Goal: Task Accomplishment & Management: Use online tool/utility

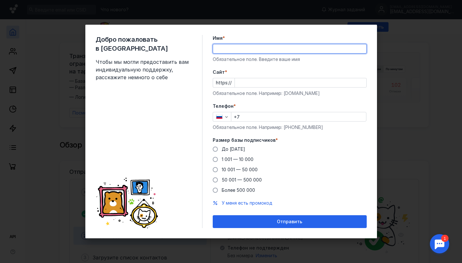
click at [225, 111] on div "Телефон * +7 Обязательное поле. Например: [PHONE_NUMBER]" at bounding box center [290, 117] width 154 height 28
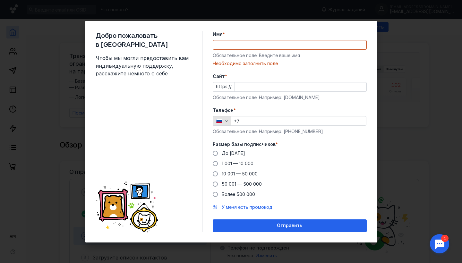
click at [225, 118] on div "button" at bounding box center [226, 121] width 6 height 6
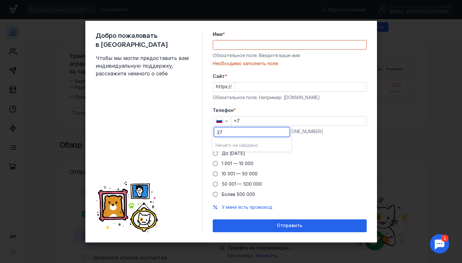
type input "3"
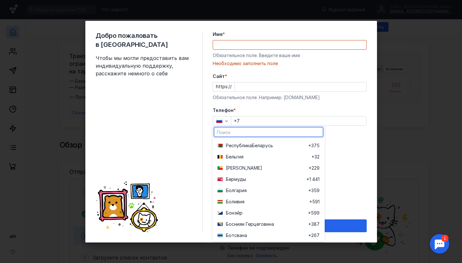
scroll to position [253, 0]
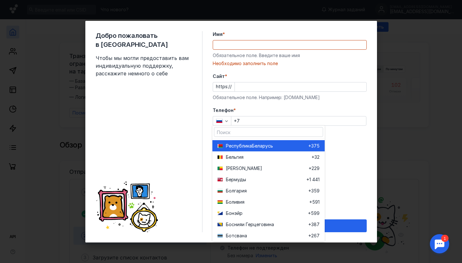
click at [243, 149] on span "Республика" at bounding box center [239, 146] width 26 height 6
type input "+375"
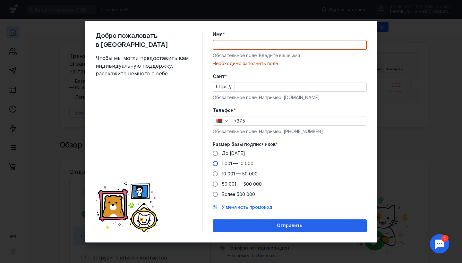
click at [216, 164] on span at bounding box center [215, 163] width 5 height 5
click at [0, 0] on input "1 001 — 10 000" at bounding box center [0, 0] width 0 height 0
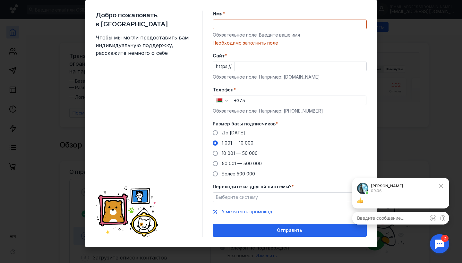
scroll to position [16, 0]
click at [252, 199] on span "Выберите систему" at bounding box center [237, 196] width 42 height 5
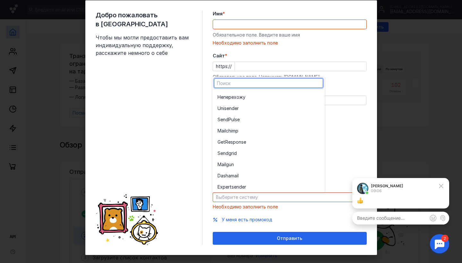
click at [343, 145] on div "До [DATE] 1 001 — 10 000 10 001 — 50 000 50 001 — 500 000 Более 500 000" at bounding box center [290, 153] width 154 height 47
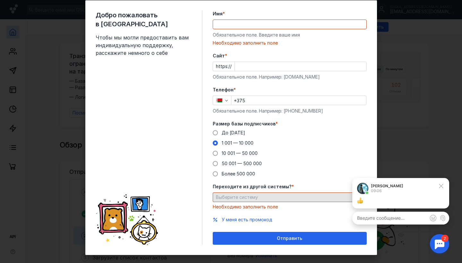
click at [247, 195] on span "Выберите систему" at bounding box center [237, 196] width 42 height 5
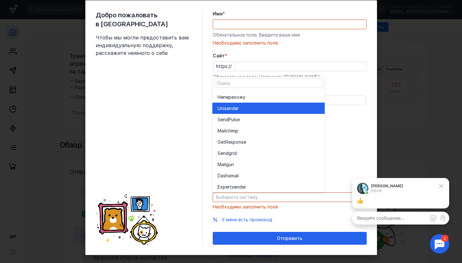
click at [235, 107] on span "Unisende" at bounding box center [228, 108] width 20 height 6
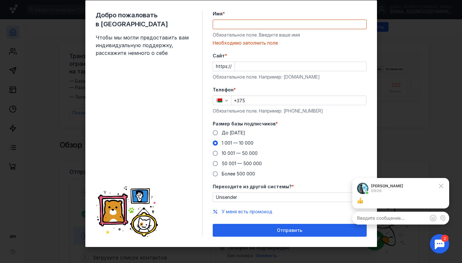
click at [298, 172] on div "До [DATE] 1 001 — 10 000 10 001 — 50 000 50 001 — 500 000 Более 500 000" at bounding box center [290, 153] width 154 height 47
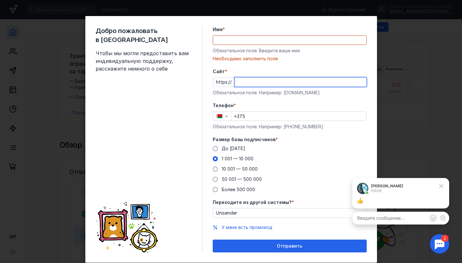
paste input "[DOMAIN_NAME][URL]"
click at [248, 83] on input "[DOMAIN_NAME][URL]" at bounding box center [301, 82] width 132 height 9
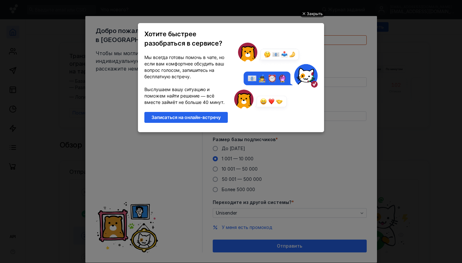
click at [310, 16] on div "Закрыть" at bounding box center [315, 13] width 16 height 7
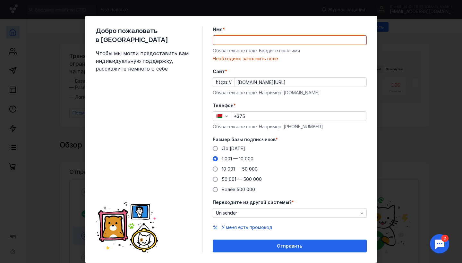
click at [267, 82] on input "[DOMAIN_NAME][URL]" at bounding box center [301, 82] width 132 height 9
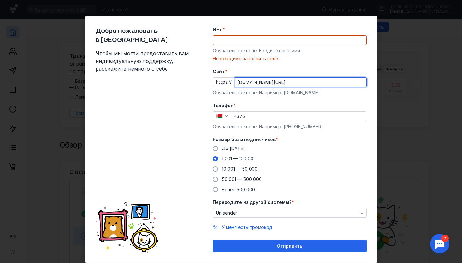
drag, startPoint x: 272, startPoint y: 82, endPoint x: 391, endPoint y: 94, distance: 119.9
click at [391, 94] on div "Добро пожаловать в Sendsay Чтобы мы могли предоставить вам индивидуальную подде…" at bounding box center [231, 131] width 462 height 263
click at [249, 83] on input "[DOMAIN_NAME]" at bounding box center [301, 82] width 132 height 9
type input "[DOMAIN_NAME]"
click at [241, 43] on input "Имя *" at bounding box center [289, 40] width 153 height 9
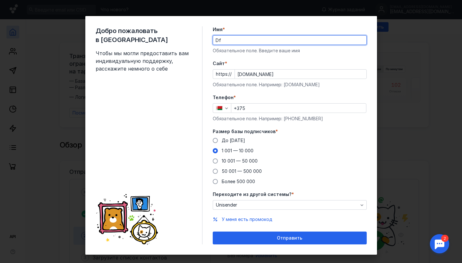
type input "D"
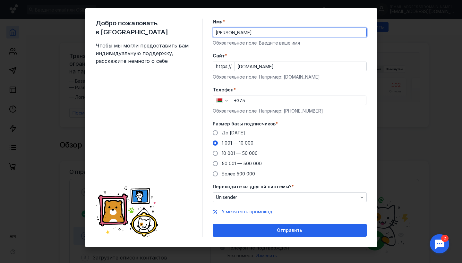
scroll to position [8, 0]
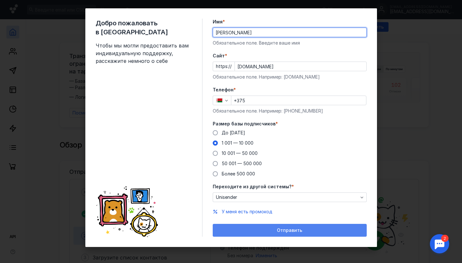
type input "[PERSON_NAME]"
click at [280, 235] on div "Отправить" at bounding box center [290, 230] width 154 height 13
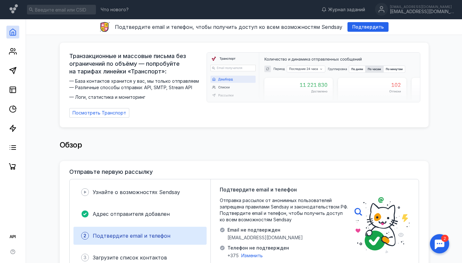
scroll to position [0, 0]
click at [420, 8] on div "[EMAIL_ADDRESS][DOMAIN_NAME]" at bounding box center [422, 7] width 64 height 4
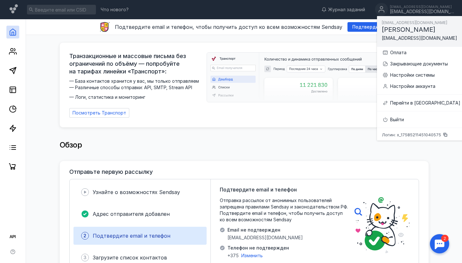
click at [236, 152] on div "Обзор" at bounding box center [244, 148] width 369 height 26
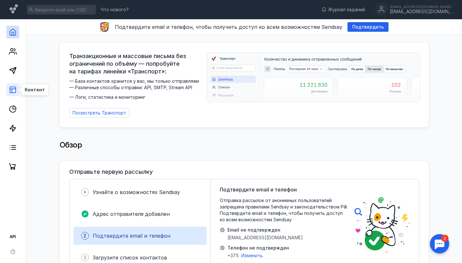
click at [11, 91] on icon at bounding box center [13, 90] width 8 height 8
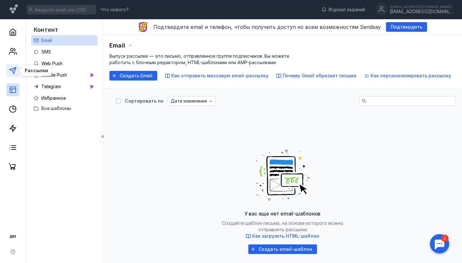
click at [13, 71] on polygon at bounding box center [13, 70] width 6 height 6
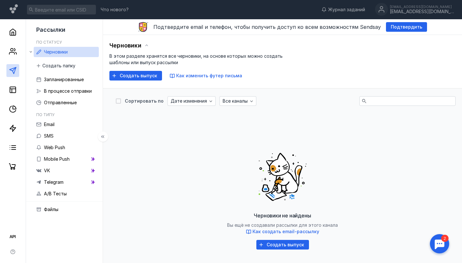
click at [61, 54] on span "Черновики" at bounding box center [56, 51] width 24 height 5
click at [130, 77] on span "Создать выпуск" at bounding box center [139, 75] width 38 height 5
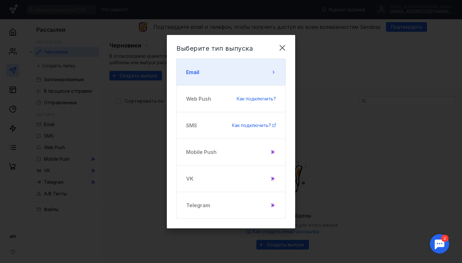
click at [232, 64] on button "Email" at bounding box center [231, 72] width 109 height 27
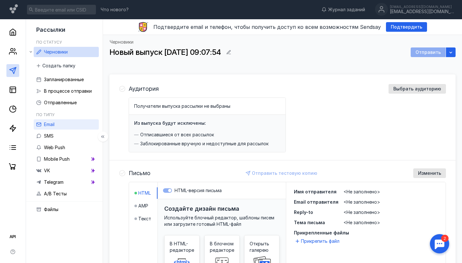
click at [42, 124] on link "Email" at bounding box center [66, 124] width 65 height 10
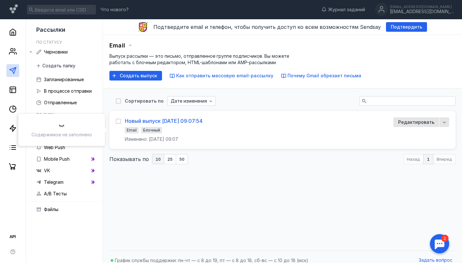
click at [144, 118] on div "Новый выпуск [DATE] 09:07:54" at bounding box center [164, 121] width 78 height 6
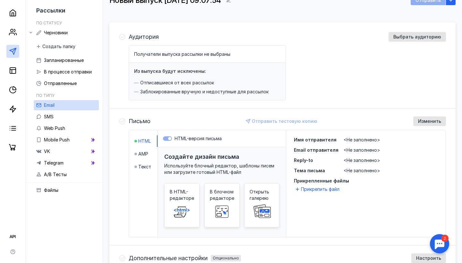
scroll to position [66, 0]
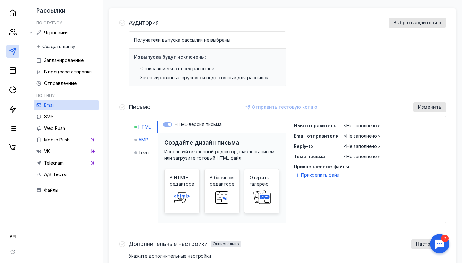
click at [142, 137] on span "AMP" at bounding box center [143, 140] width 10 height 6
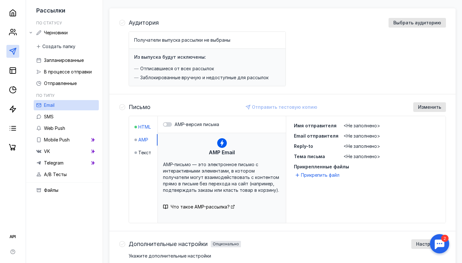
click at [140, 125] on span "HTML" at bounding box center [144, 127] width 13 height 6
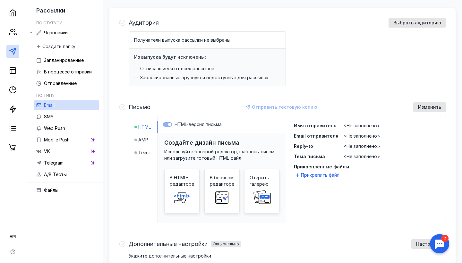
click at [170, 127] on label "HTML-версия письма" at bounding box center [222, 124] width 118 height 6
click at [169, 126] on label "HTML-версия письма" at bounding box center [222, 124] width 118 height 6
click at [223, 185] on span "В блочном редакторе" at bounding box center [222, 181] width 24 height 13
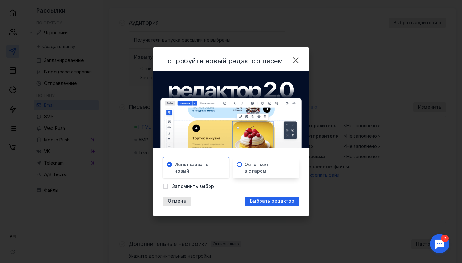
click at [237, 168] on div "Остаться в старом" at bounding box center [266, 168] width 66 height 21
click at [215, 163] on div "Использовать новый" at bounding box center [199, 167] width 48 height 13
click at [270, 201] on span "Выбрать редактор" at bounding box center [272, 201] width 44 height 5
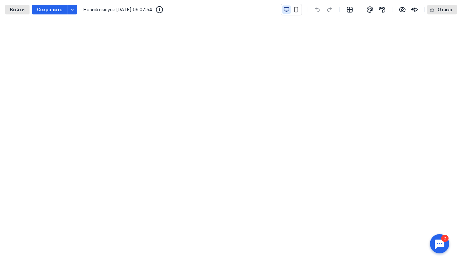
click at [440, 235] on div at bounding box center [440, 244] width 20 height 20
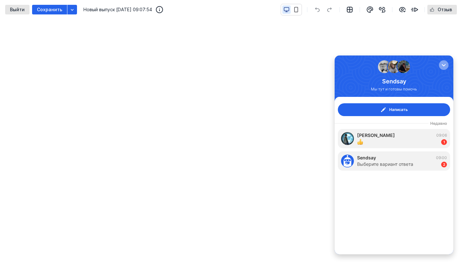
click at [446, 65] on div "button" at bounding box center [444, 65] width 6 height 6
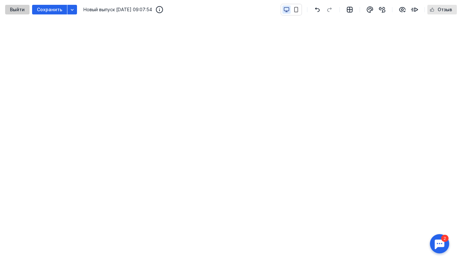
click at [24, 9] on div "Выйти" at bounding box center [17, 9] width 21 height 5
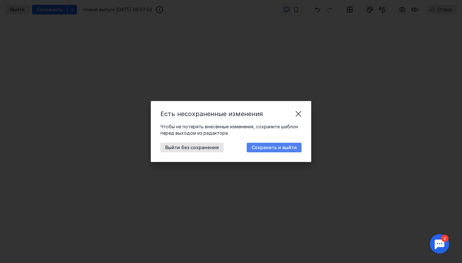
click at [267, 151] on div "Сохранить и выйти" at bounding box center [274, 148] width 55 height 10
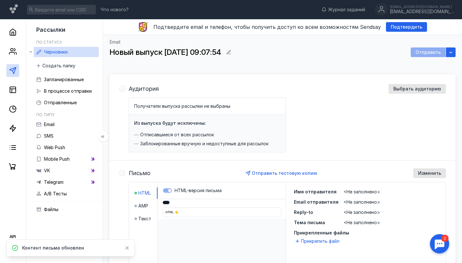
click at [51, 54] on span "Черновики" at bounding box center [56, 51] width 24 height 5
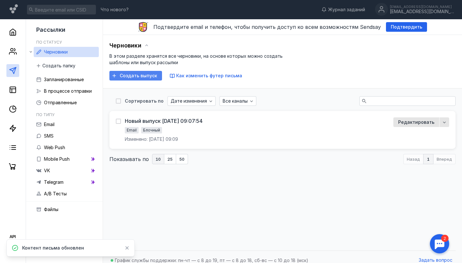
click at [142, 76] on span "Создать выпуск" at bounding box center [139, 75] width 38 height 5
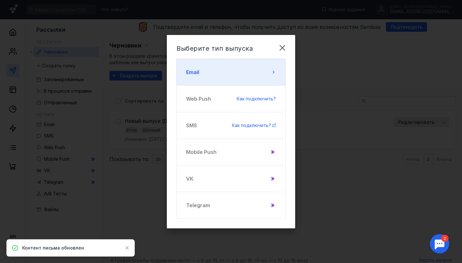
click at [217, 67] on button "Email" at bounding box center [231, 72] width 109 height 27
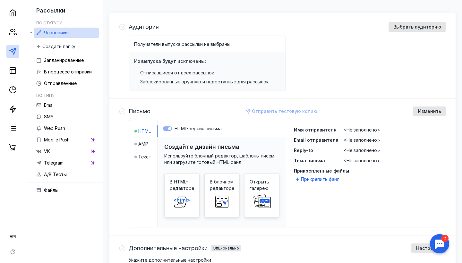
scroll to position [65, 0]
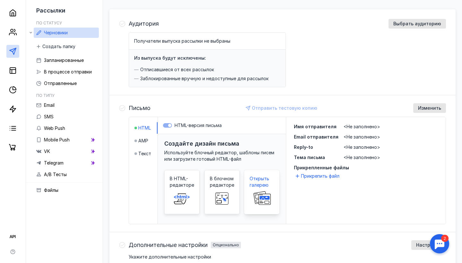
click at [249, 187] on div "Открыть галерею" at bounding box center [261, 192] width 35 height 44
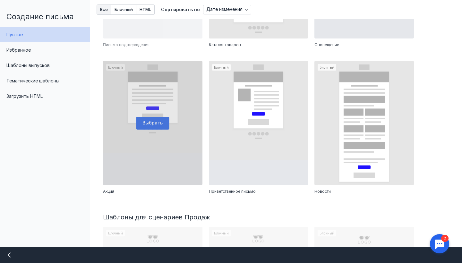
scroll to position [302, 0]
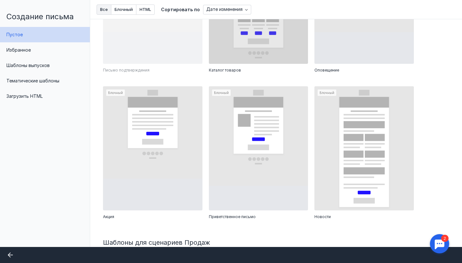
scroll to position [265, 0]
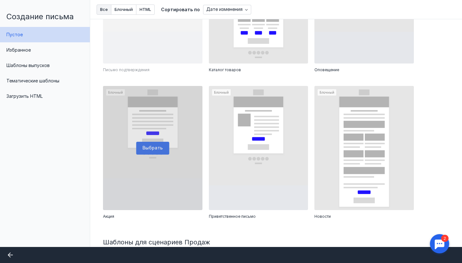
click at [183, 124] on div at bounding box center [152, 148] width 99 height 124
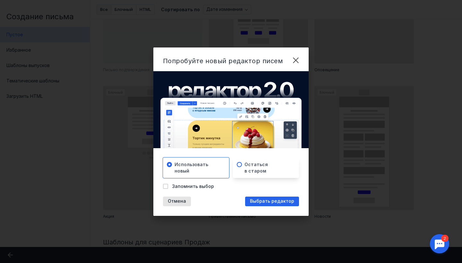
click at [240, 169] on div at bounding box center [239, 168] width 5 height 12
click at [264, 203] on span "Выбрать редактор" at bounding box center [272, 201] width 44 height 5
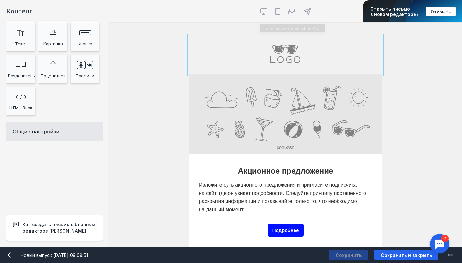
click at [290, 50] on input "Фоновое изображение" at bounding box center [285, 55] width 193 height 39
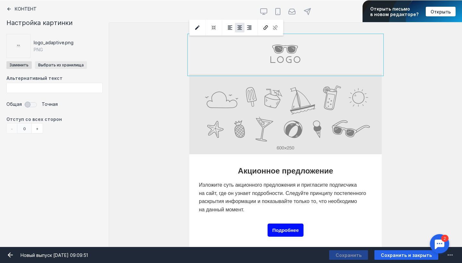
click at [53, 64] on button "Выбрать из хранилища" at bounding box center [61, 65] width 52 height 8
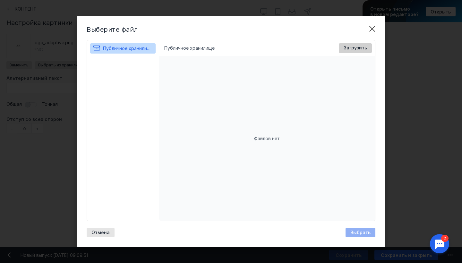
click at [352, 46] on span "Загрузить" at bounding box center [355, 47] width 23 height 5
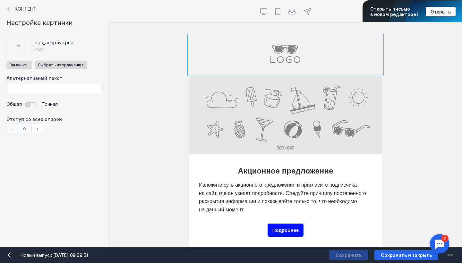
scroll to position [64, 0]
